Goal: Task Accomplishment & Management: Use online tool/utility

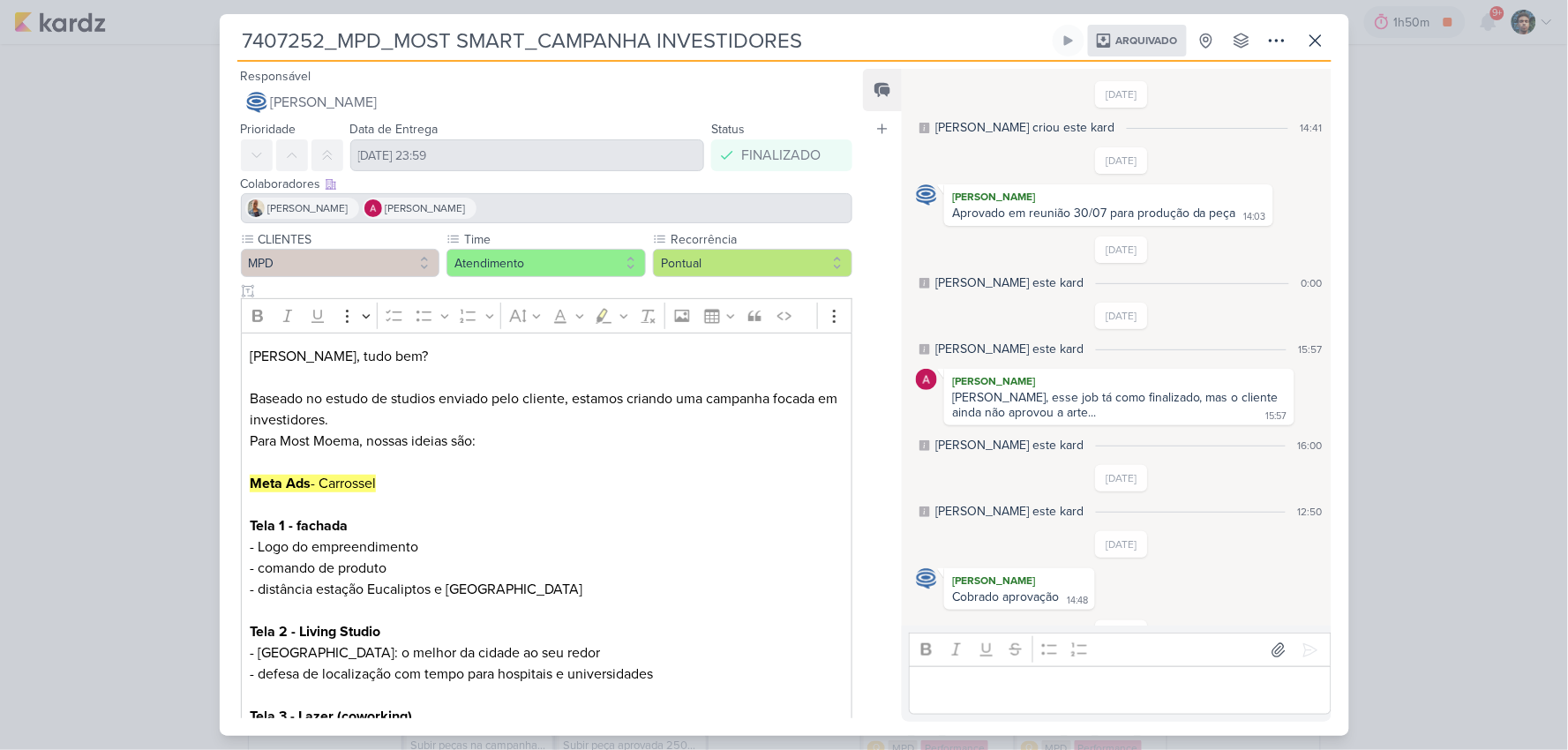
scroll to position [296, 0]
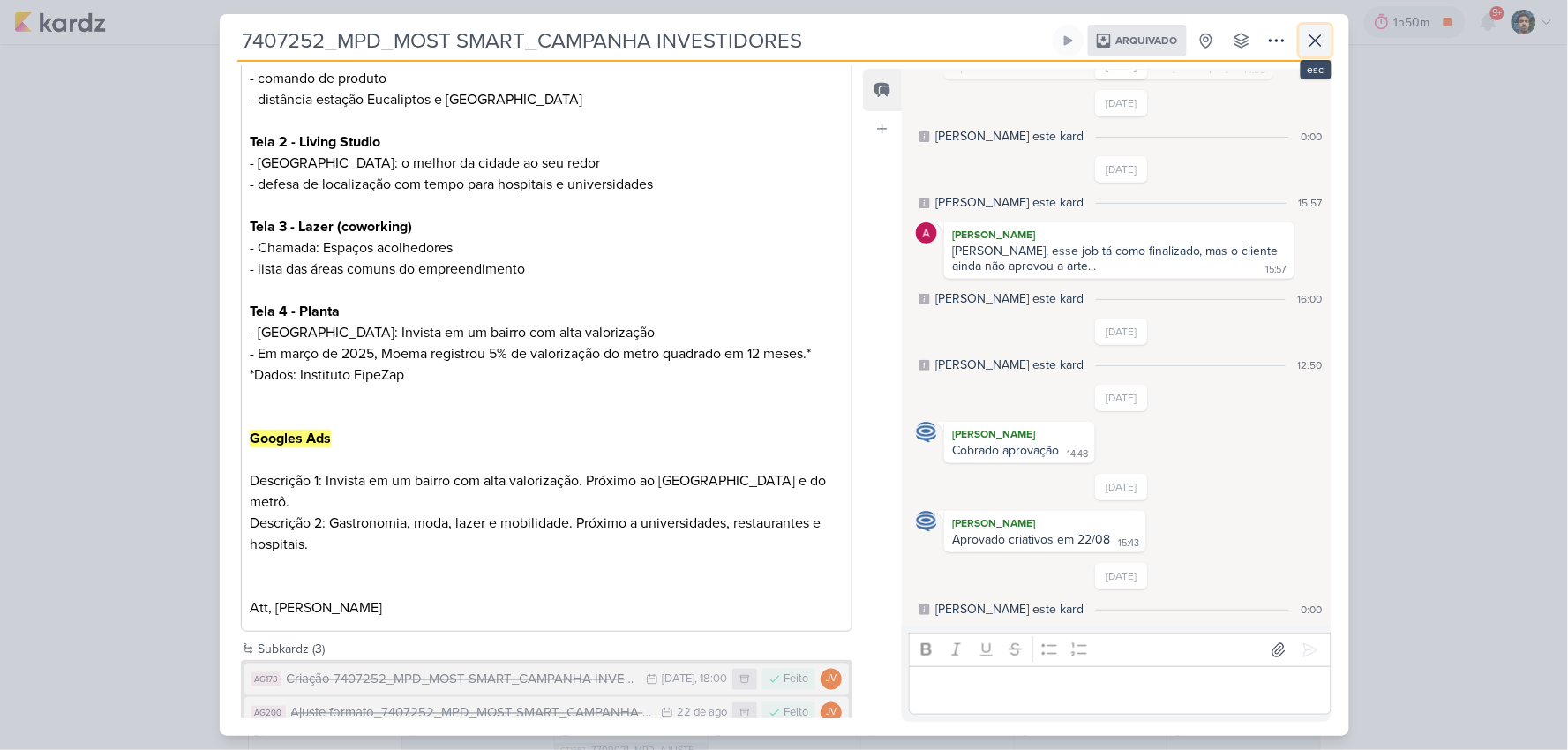
click at [1315, 49] on icon at bounding box center [1315, 41] width 22 height 22
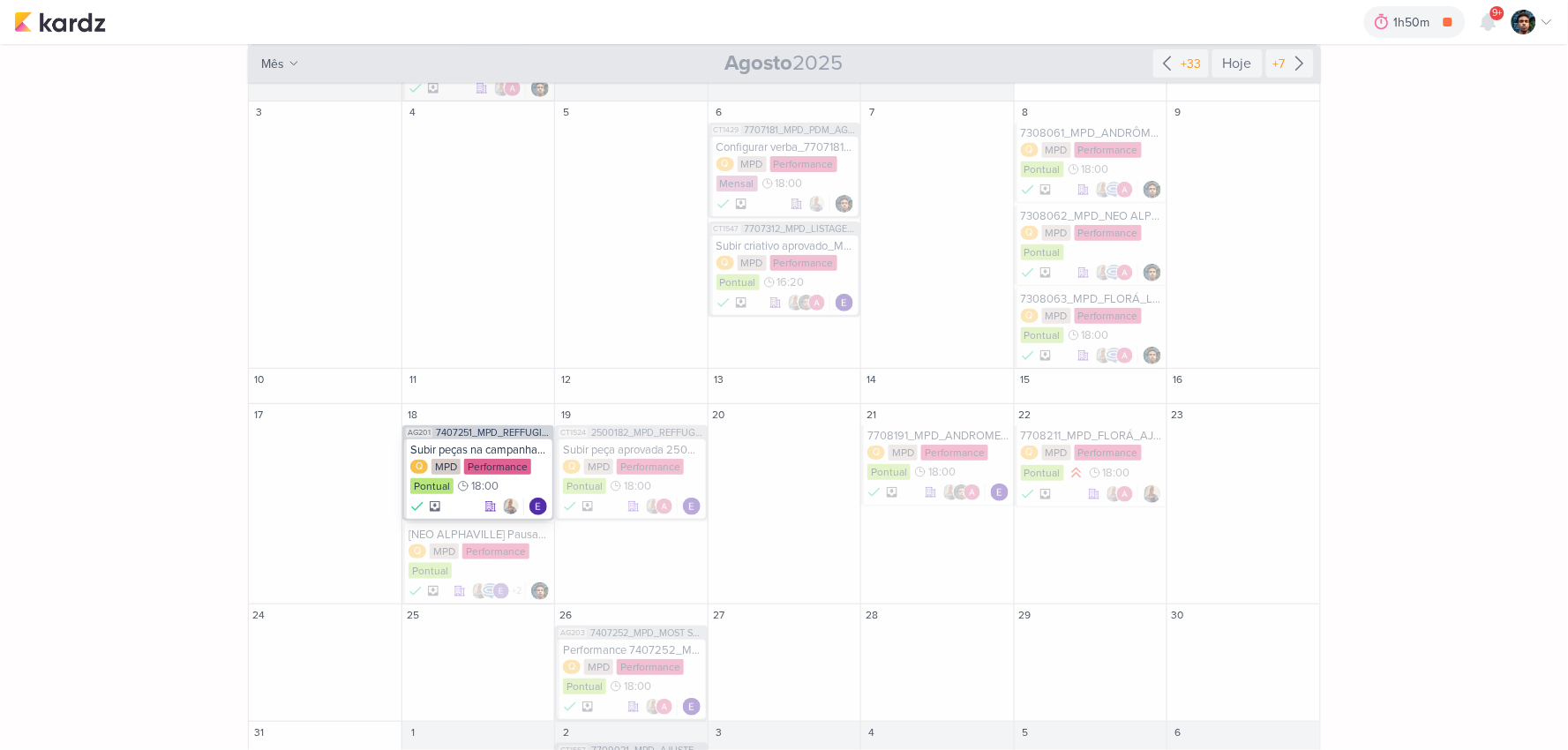
click at [451, 451] on div "Subir peças na campanha_7407251_MPD_REFFUGIO SMART_CAMPANHA INVESTIDORES" at bounding box center [479, 449] width 138 height 14
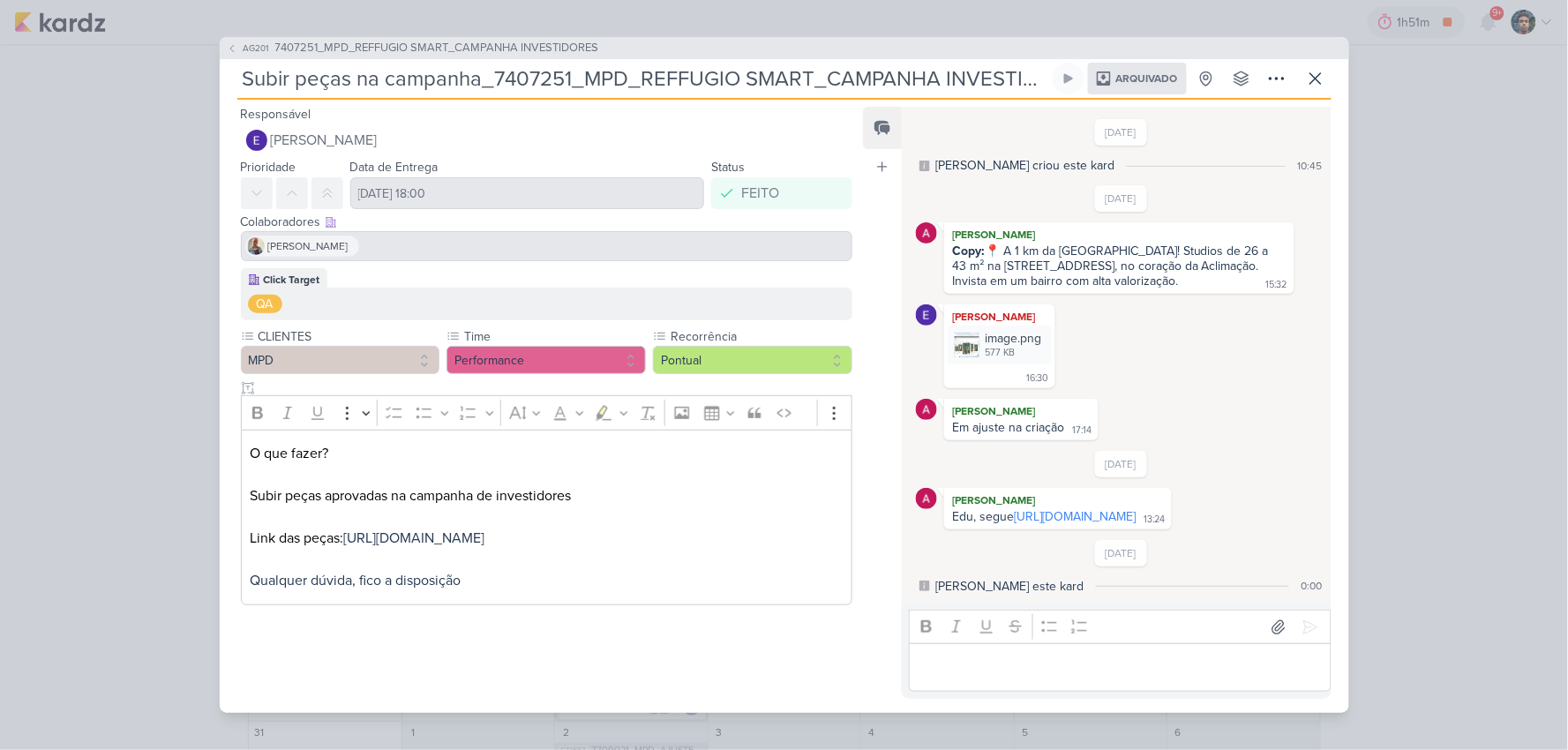
click at [315, 477] on p "O que fazer? Subir peças aprovadas na campanha de investidores Link das peças: …" at bounding box center [546, 516] width 593 height 148
click at [317, 477] on p "O que fazer? Subir peças aprovadas na campanha de investidores Link das peças: …" at bounding box center [546, 516] width 593 height 148
copy p "Subir peças aprovadas na campanha de investidores"
click at [1368, 387] on div "AG201 7407251_MPD_REFFUGIO SMART_CAMPANHA INVESTIDORES Subir peças na campanha_…" at bounding box center [784, 375] width 1568 height 750
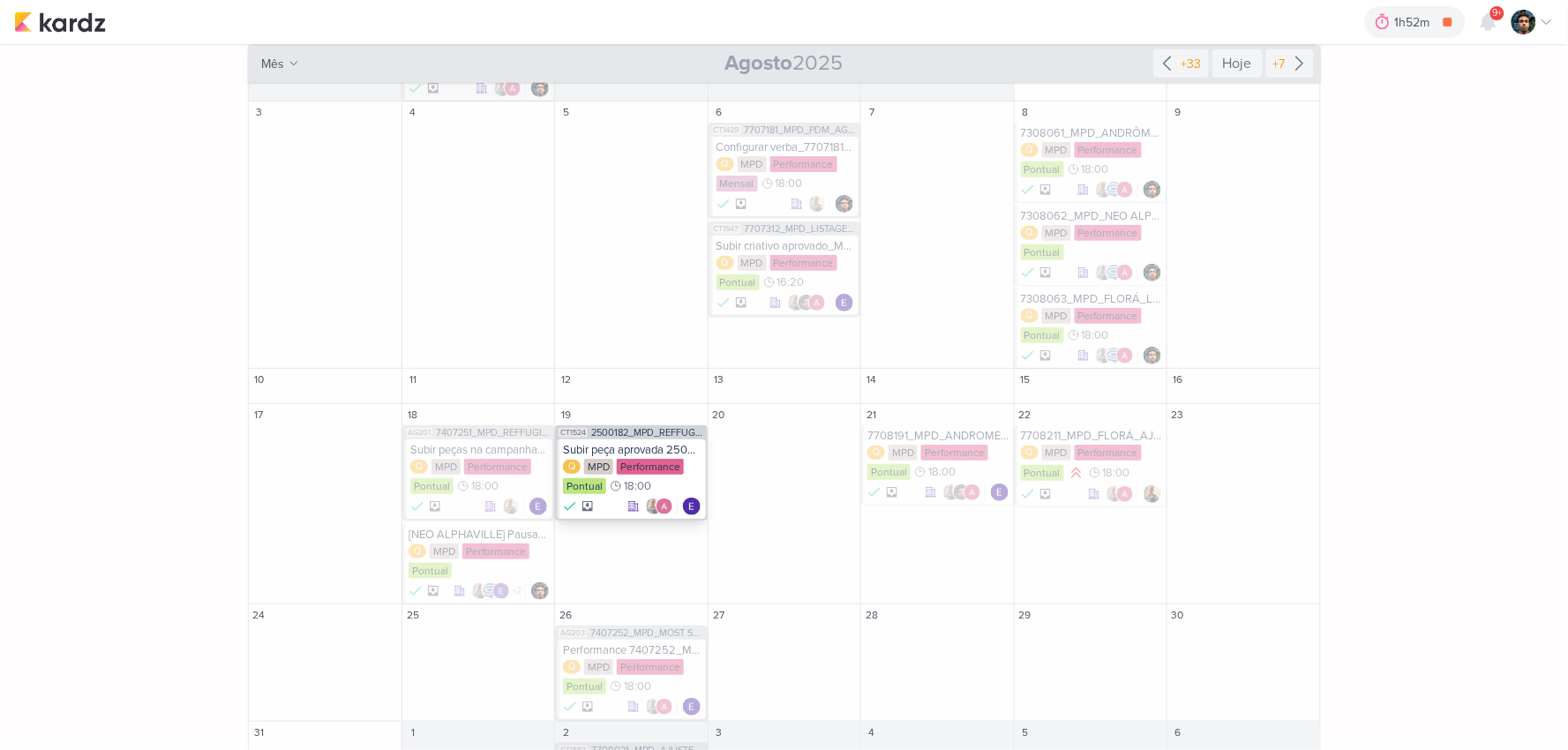
click at [615, 452] on div "Subir peça aprovada 2500182_MPD_REFFUGIO_DESDOBRAMENTO_CRIATIVOS_V3" at bounding box center [632, 449] width 138 height 14
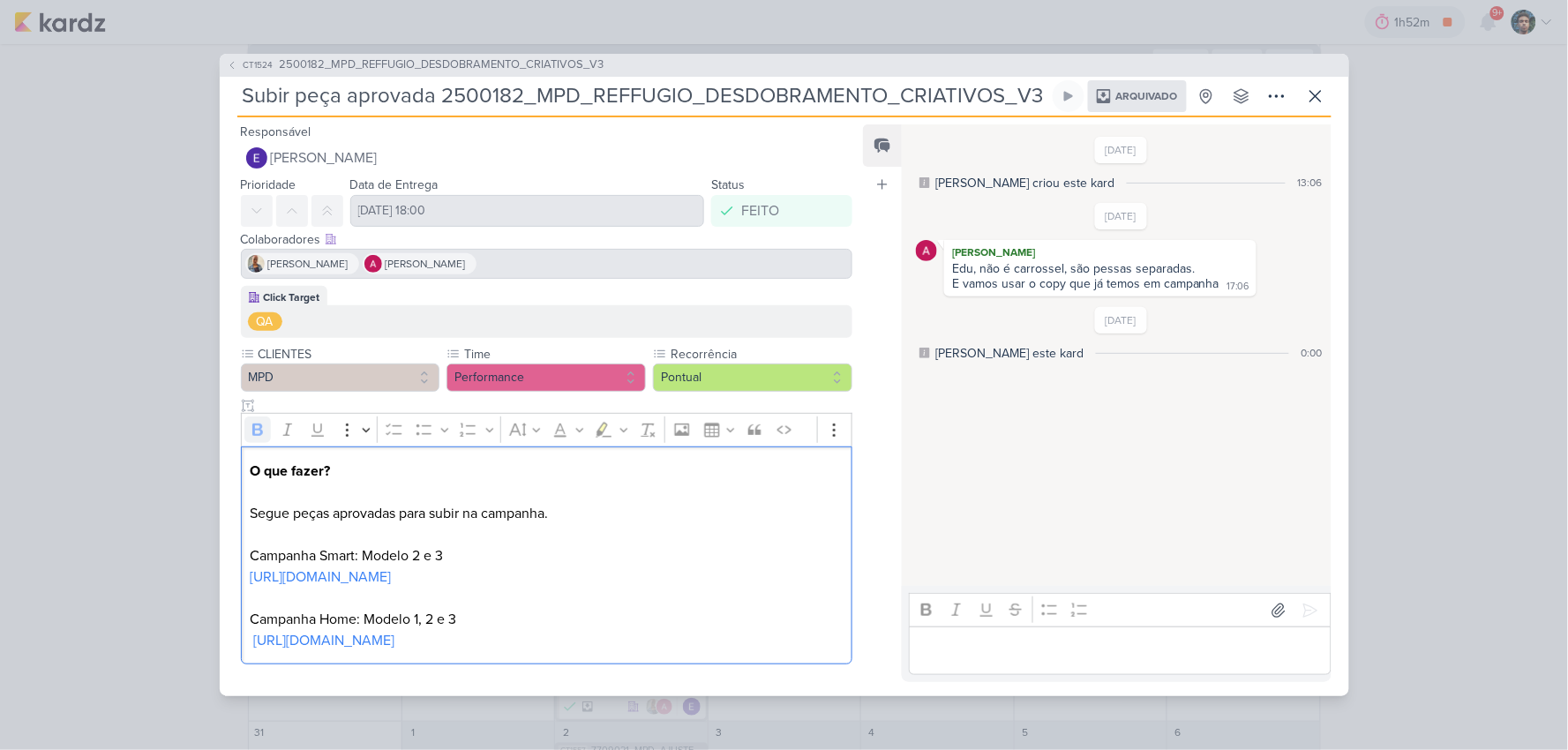
drag, startPoint x: 445, startPoint y: 574, endPoint x: 869, endPoint y: 135, distance: 610.3
click at [391, 574] on link "https://drive.google.com/drive/folders/1PhzVDNj1Pba-TZZ2VoG9qdMINqrsjpCJ" at bounding box center [320, 577] width 141 height 18
click at [395, 640] on link "https://drive.google.com/drive/folders/1ZxEMZ-UE9zWlbZSU3qNrb9Ewmfp5McBx" at bounding box center [324, 640] width 141 height 18
click at [1308, 106] on icon at bounding box center [1315, 96] width 22 height 22
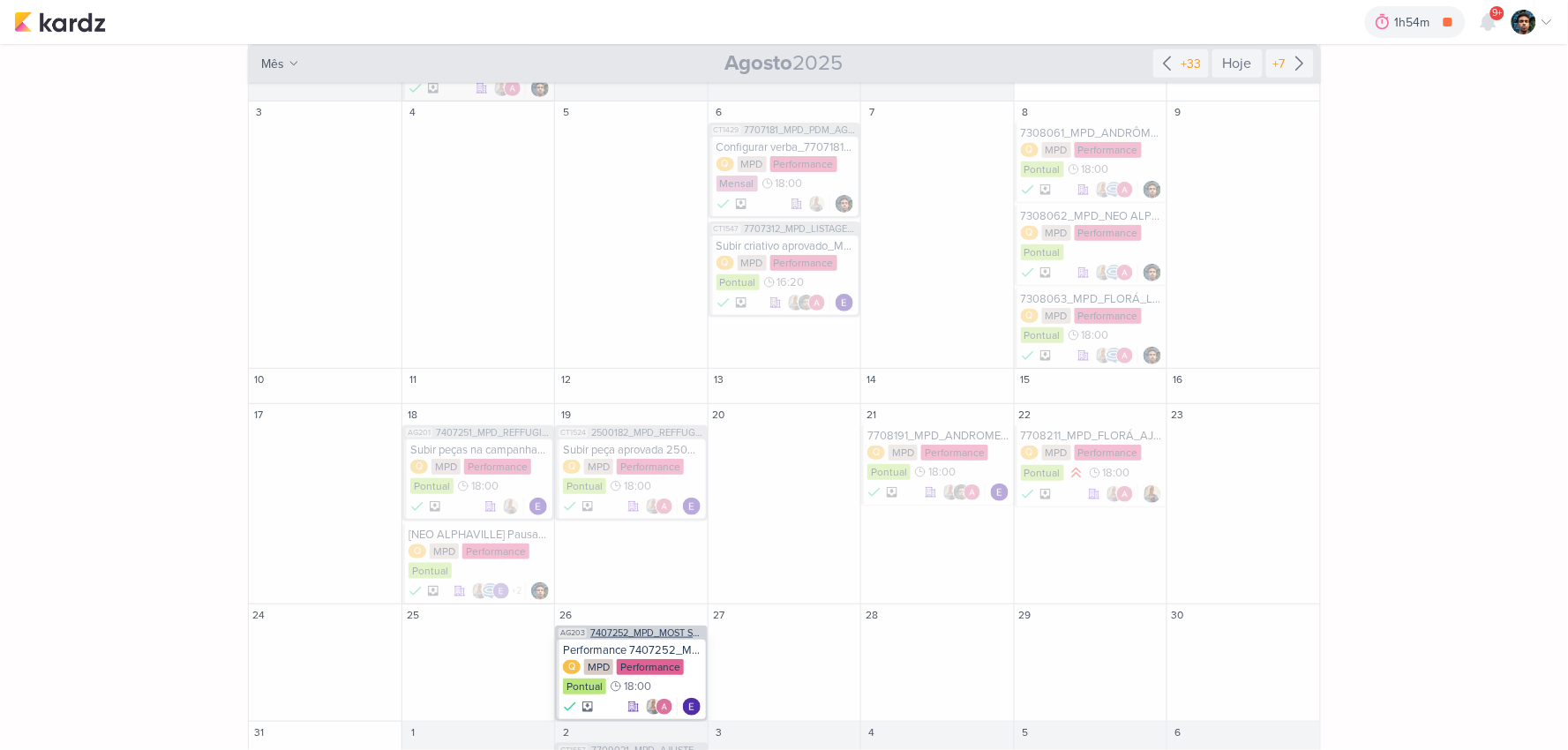
scroll to position [394, 0]
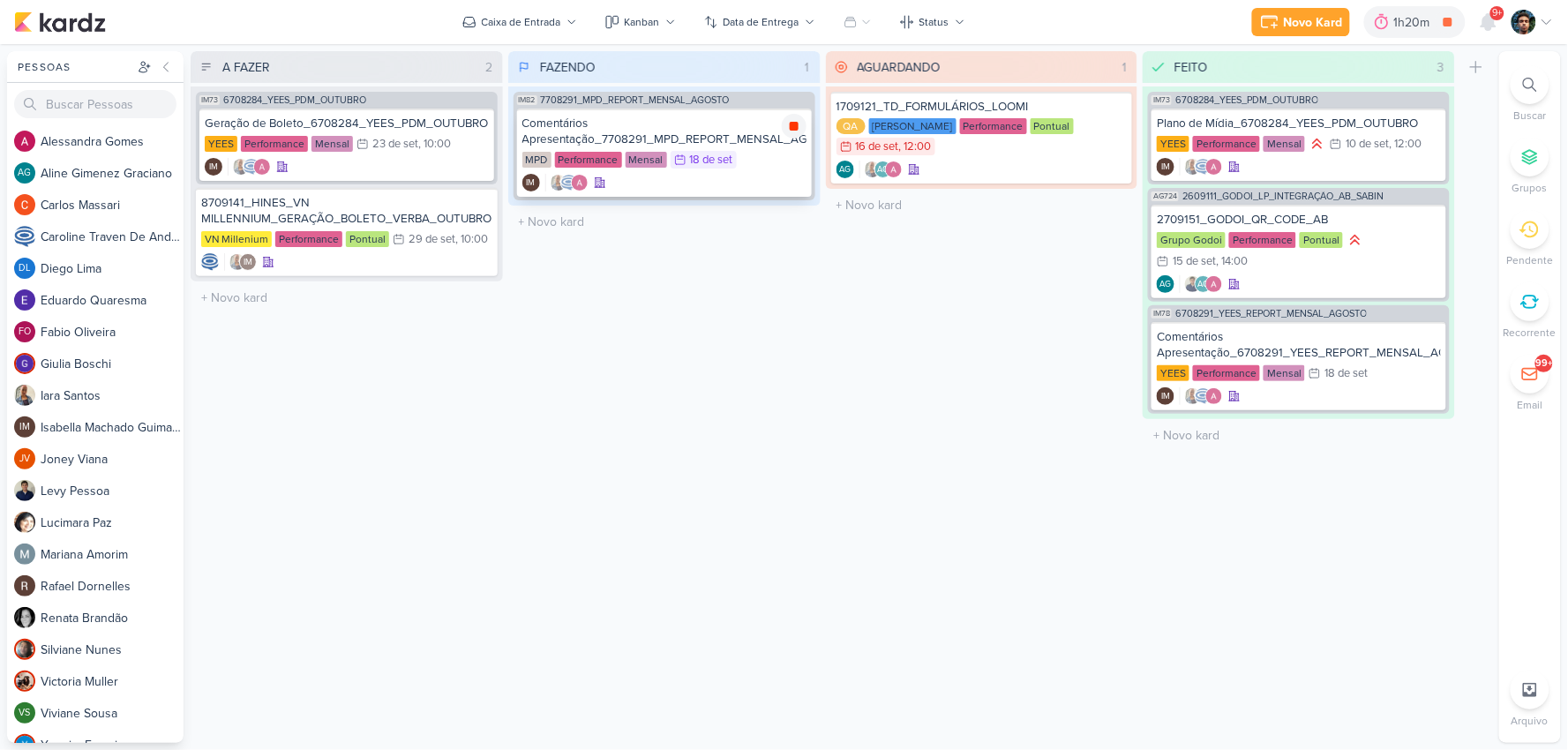
click at [798, 120] on icon at bounding box center [794, 126] width 14 height 14
click at [784, 164] on div "MPD Performance Mensal 18/9 [DATE]" at bounding box center [664, 161] width 284 height 20
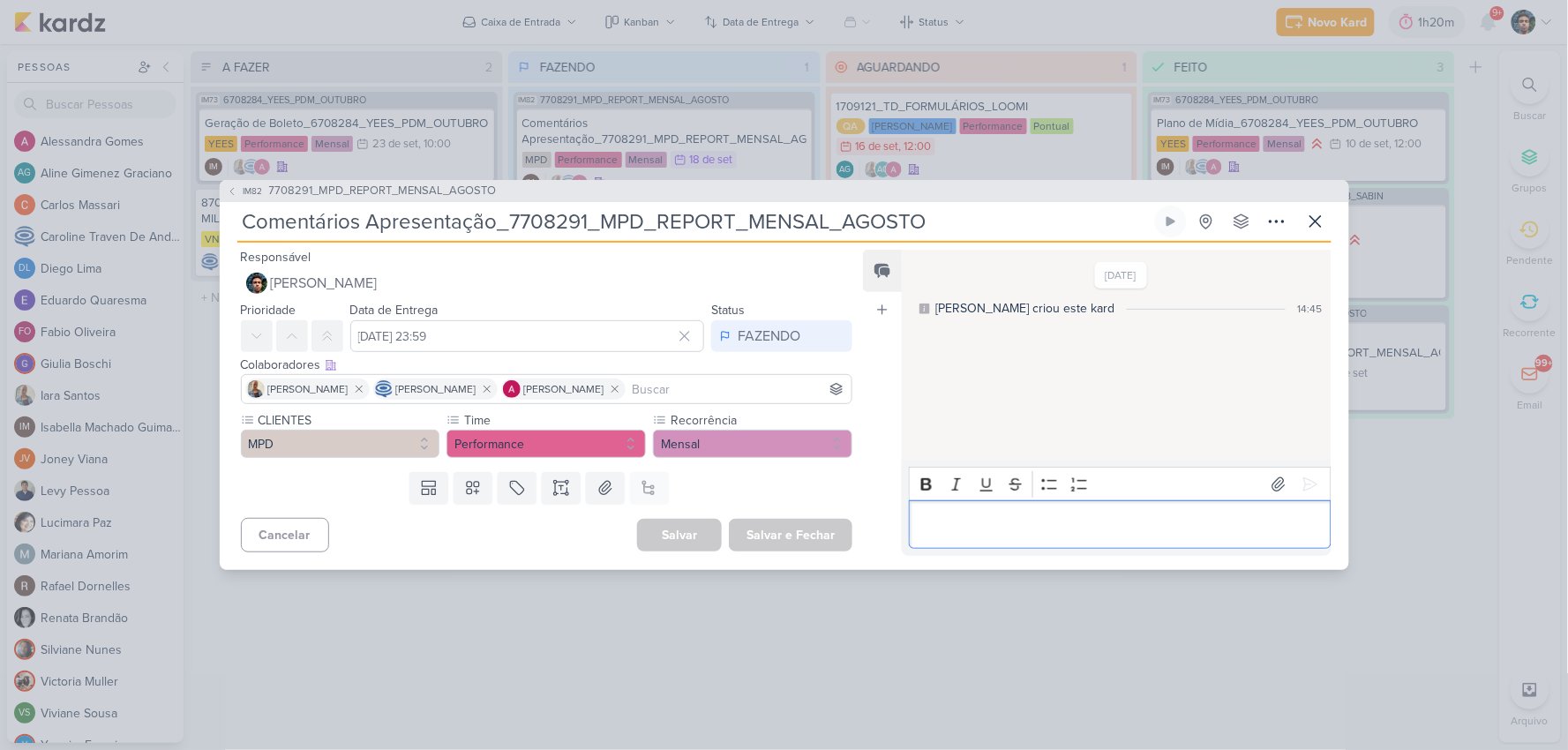
click at [1015, 514] on p "Editor editing area: main" at bounding box center [1120, 525] width 404 height 22
click at [1312, 224] on icon at bounding box center [1315, 221] width 11 height 11
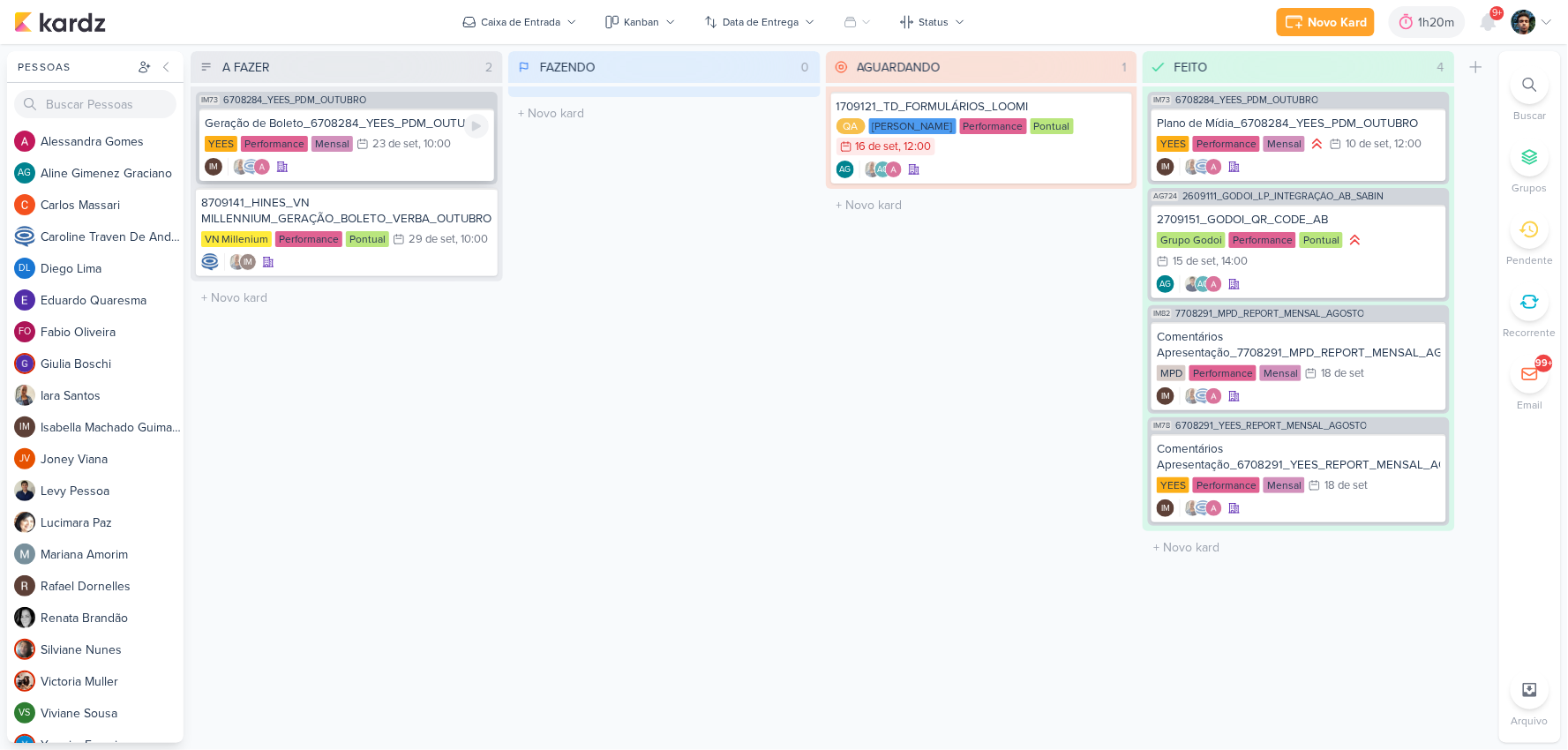
click at [422, 154] on div "Geração de Boleto_6708284_YEES_PDM_OUTUBRO [GEOGRAPHIC_DATA] Performance Mensal…" at bounding box center [347, 145] width 295 height 72
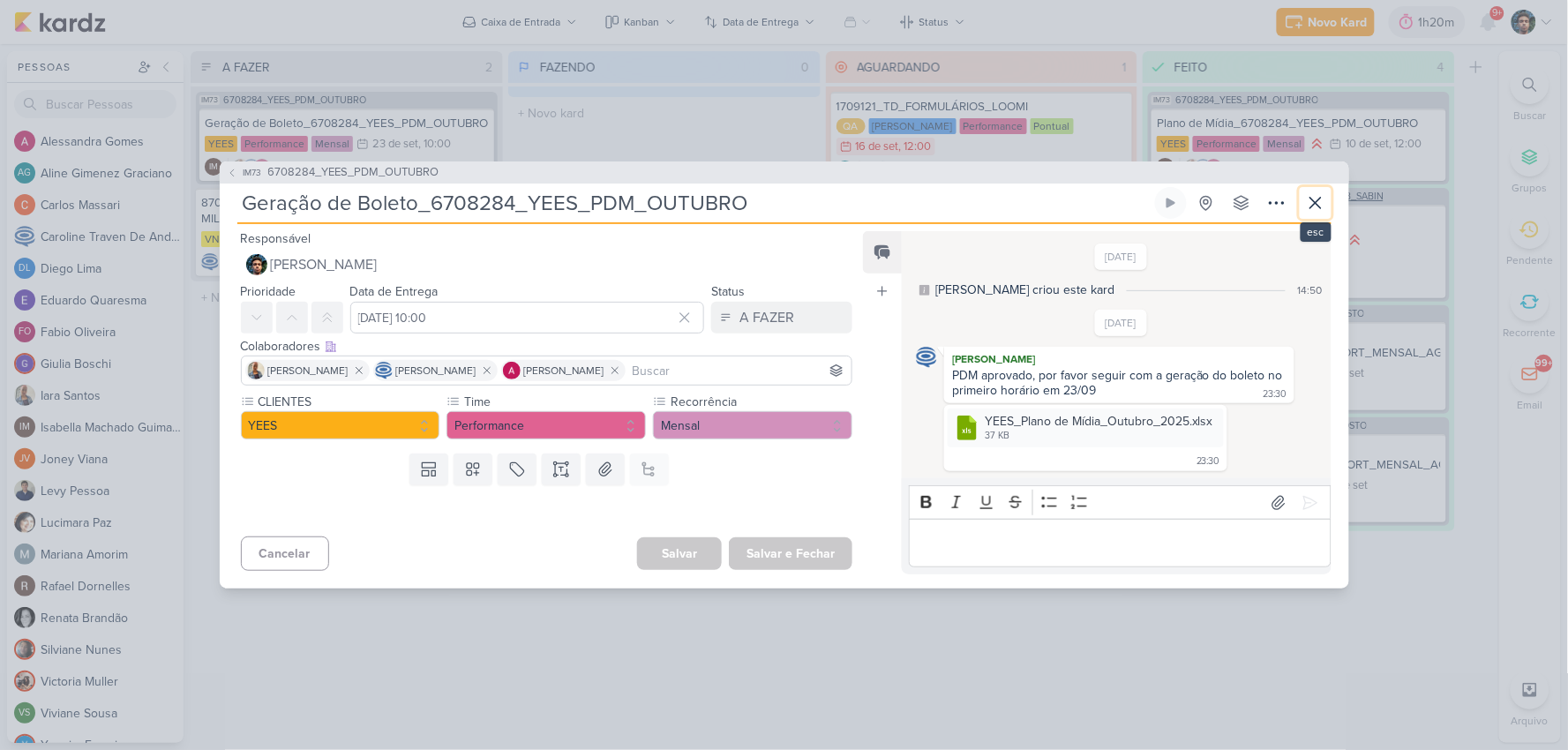
click at [1314, 195] on icon at bounding box center [1315, 203] width 22 height 22
